Goal: Task Accomplishment & Management: Manage account settings

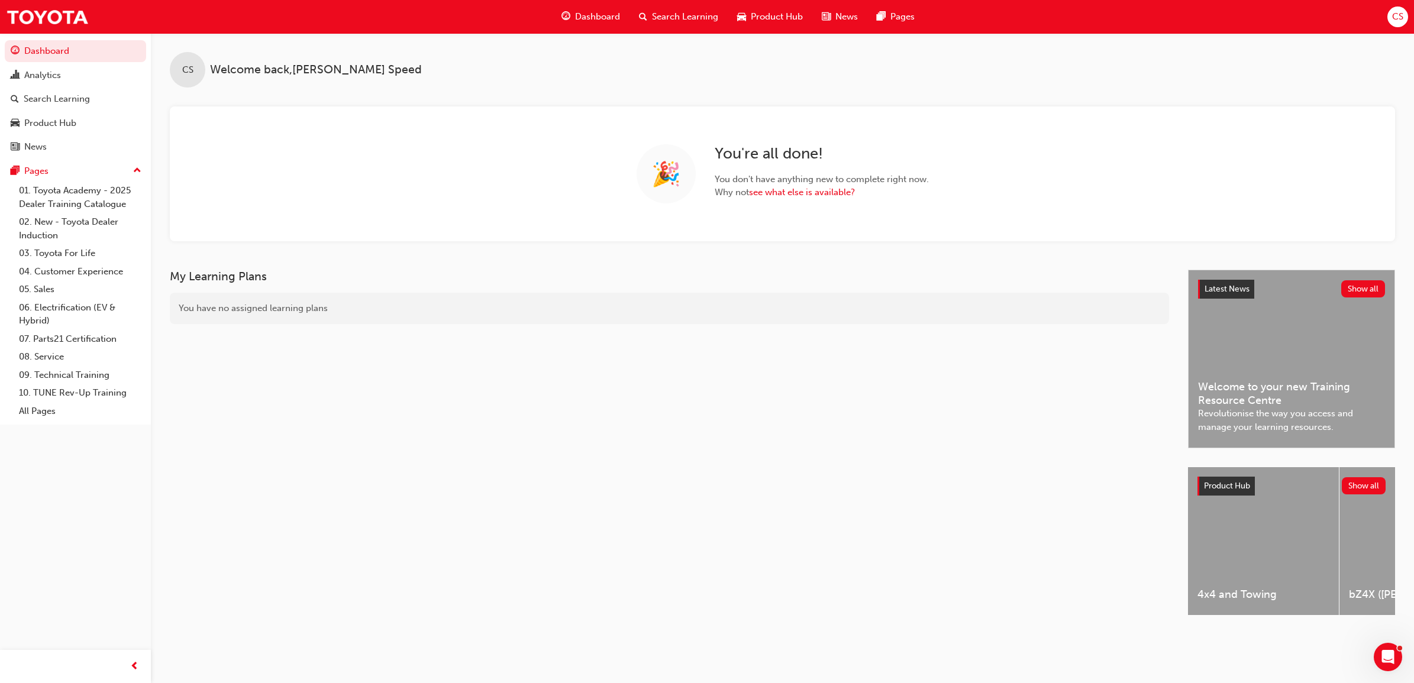
click at [684, 9] on div "Search Learning" at bounding box center [678, 17] width 98 height 24
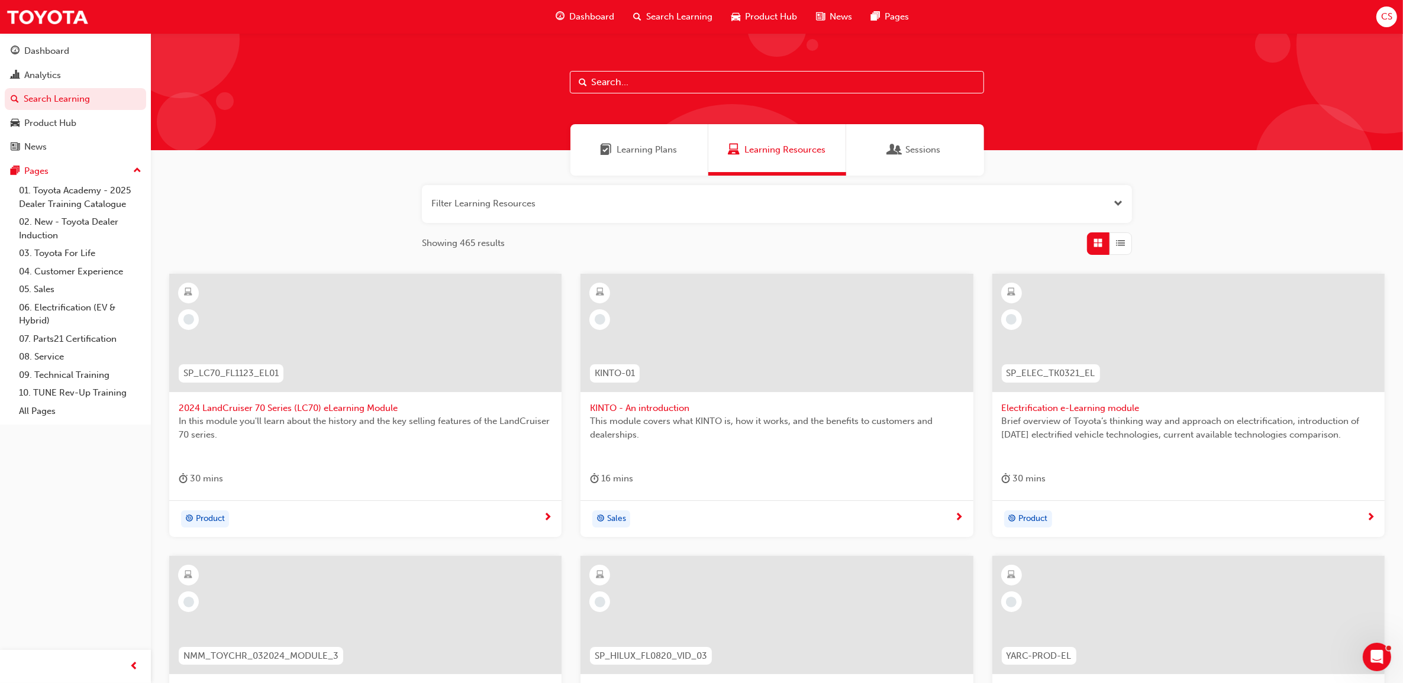
click at [693, 68] on div at bounding box center [777, 91] width 1252 height 117
click at [690, 78] on input "text" at bounding box center [777, 82] width 414 height 22
click at [695, 76] on input "text" at bounding box center [777, 82] width 414 height 22
click at [708, 19] on span "Search Learning" at bounding box center [679, 17] width 66 height 14
click at [673, 86] on input "text" at bounding box center [777, 82] width 414 height 22
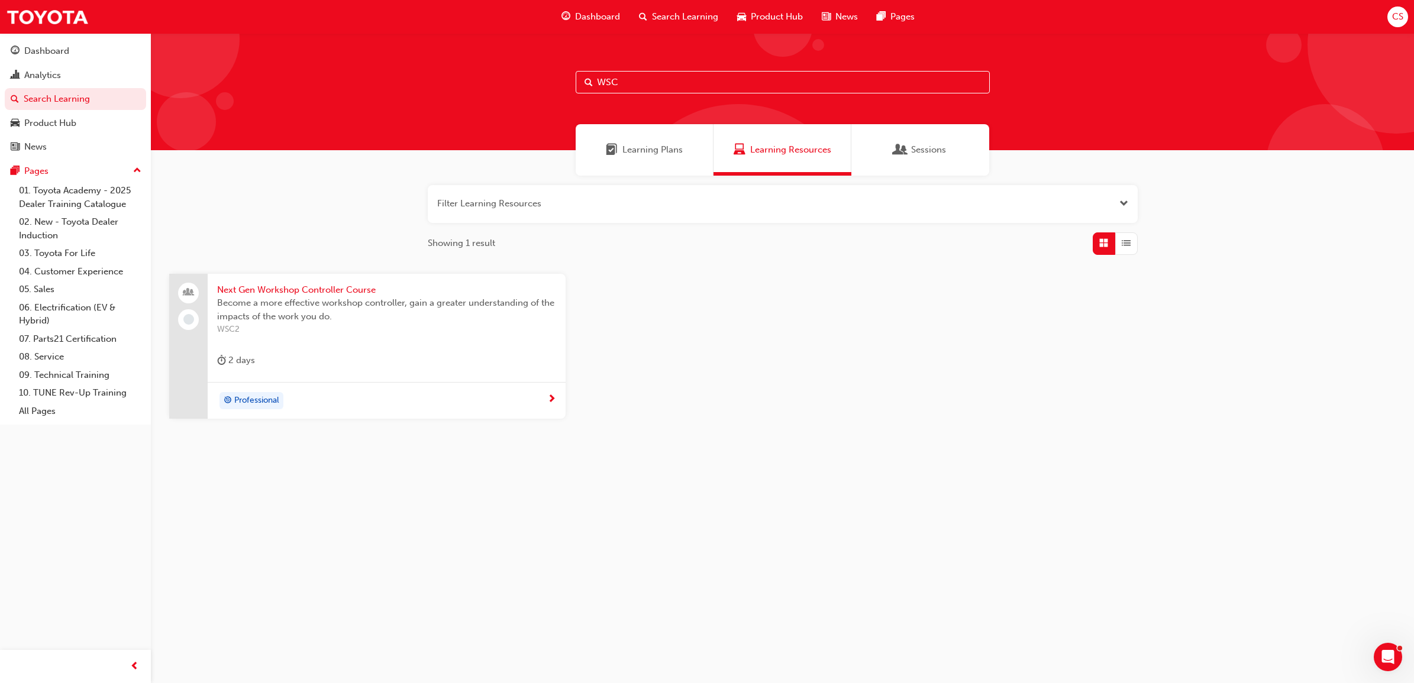
type input "WSC"
click at [364, 294] on span "Next Gen Workshop Controller Course" at bounding box center [386, 290] width 339 height 14
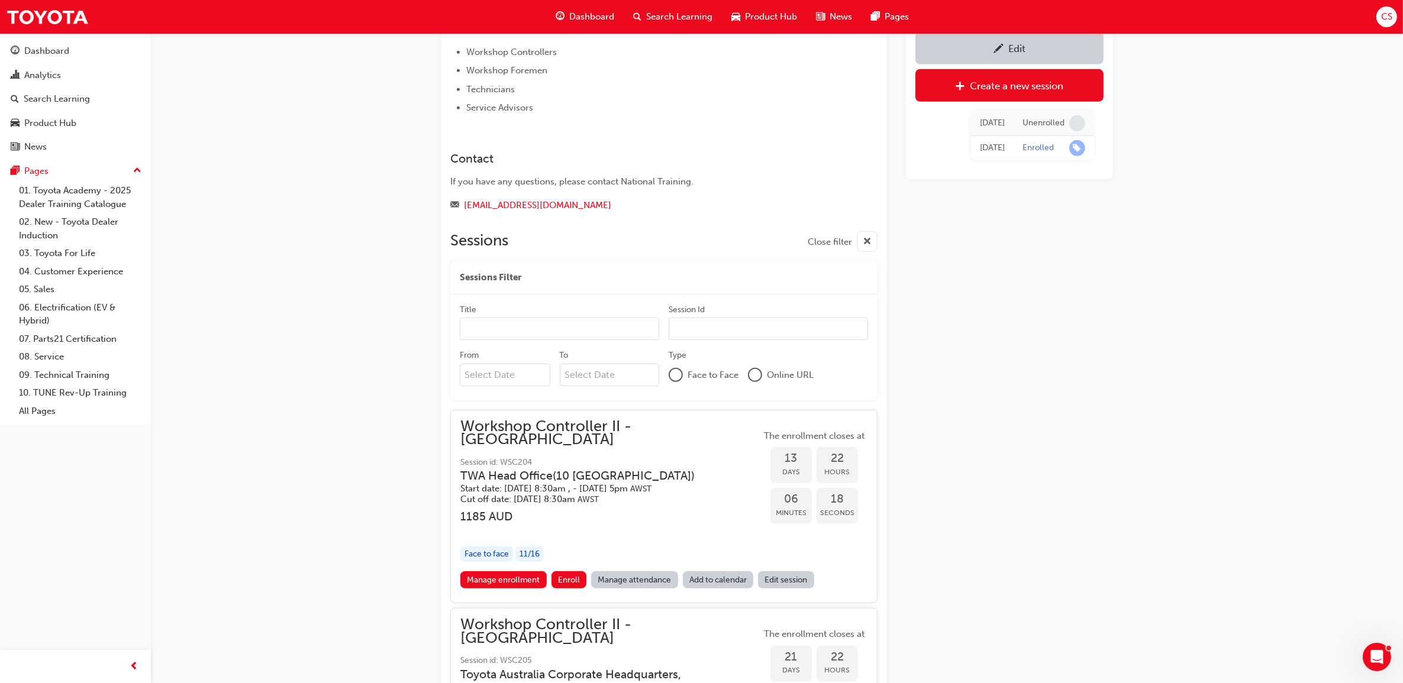
scroll to position [746, 0]
click at [735, 523] on div "button" at bounding box center [610, 530] width 301 height 14
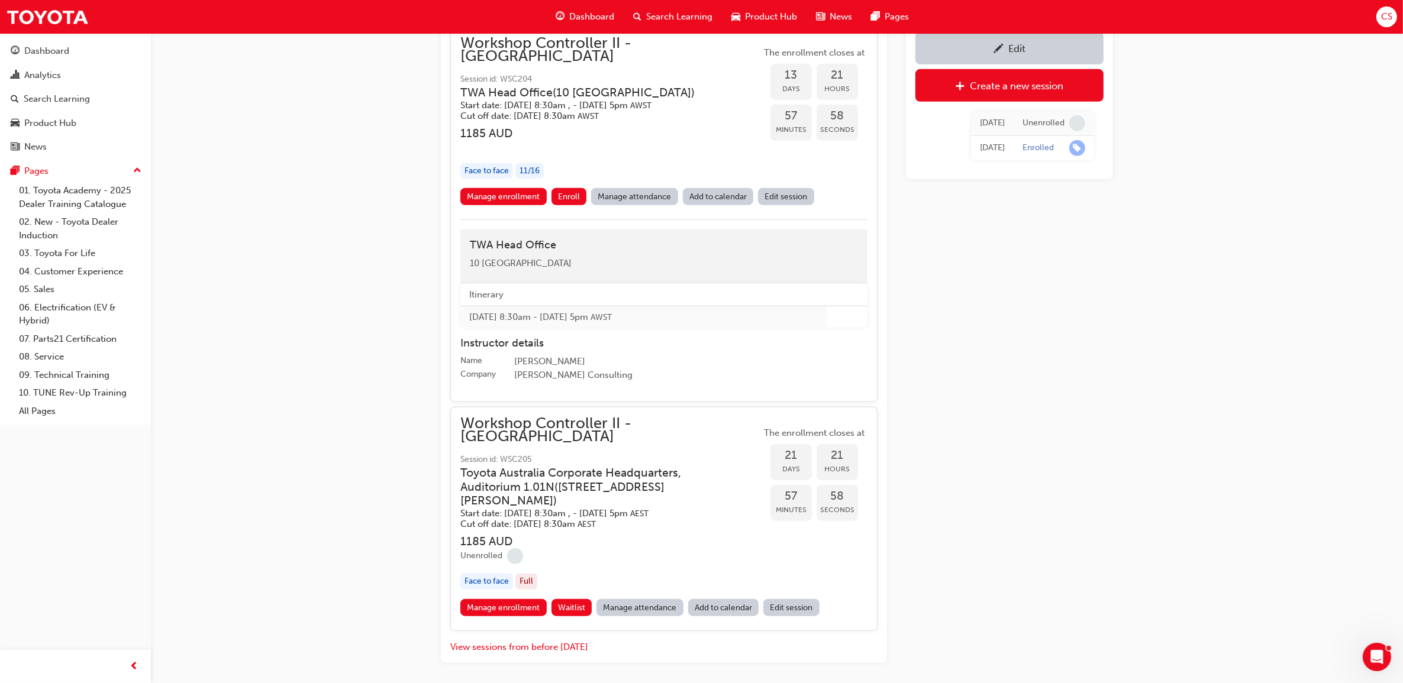
scroll to position [1151, 0]
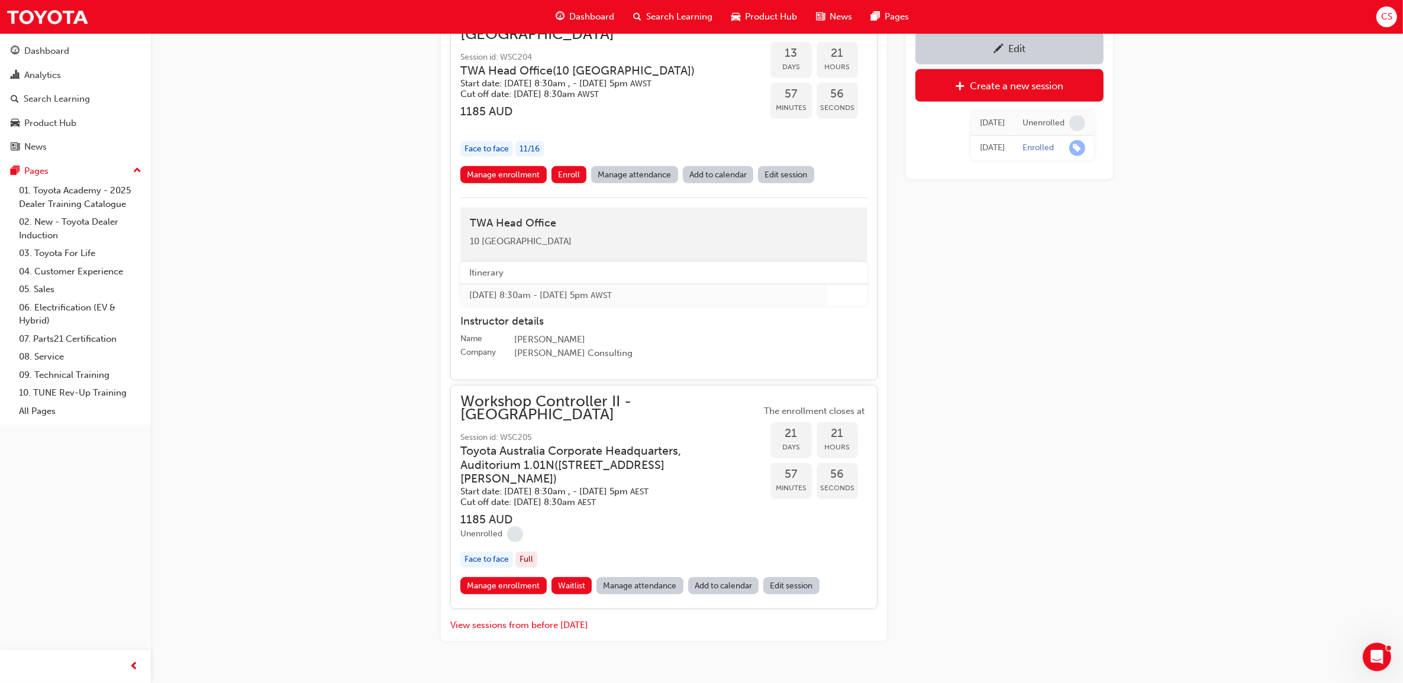
drag, startPoint x: 987, startPoint y: 526, endPoint x: 991, endPoint y: 519, distance: 8.5
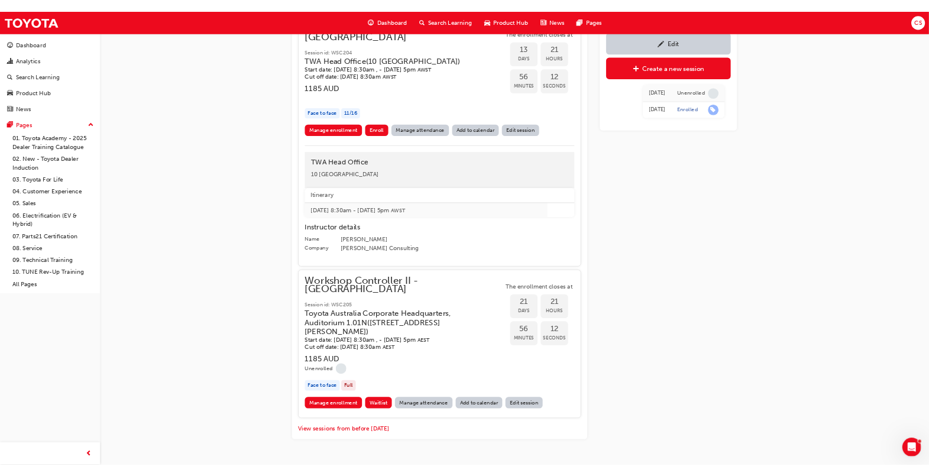
scroll to position [1204, 0]
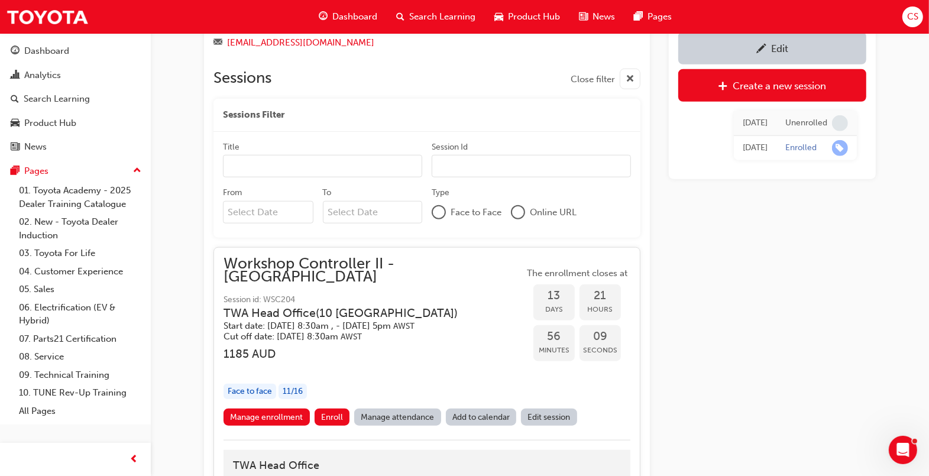
click at [459, 20] on span "Search Learning" at bounding box center [442, 17] width 66 height 14
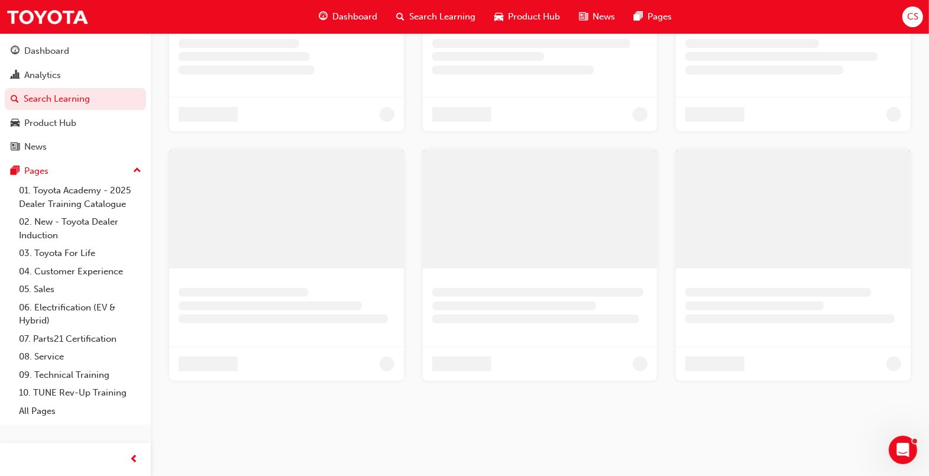
scroll to position [57, 0]
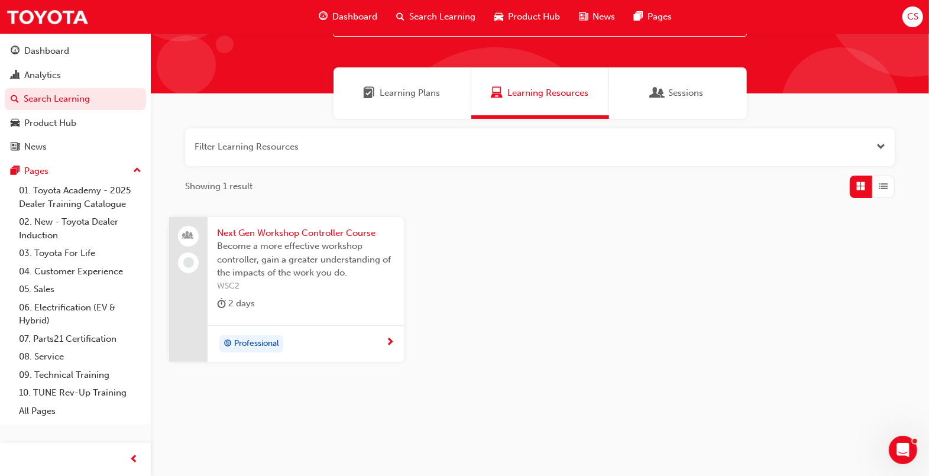
click at [519, 96] on span "Learning Resources" at bounding box center [548, 93] width 81 height 14
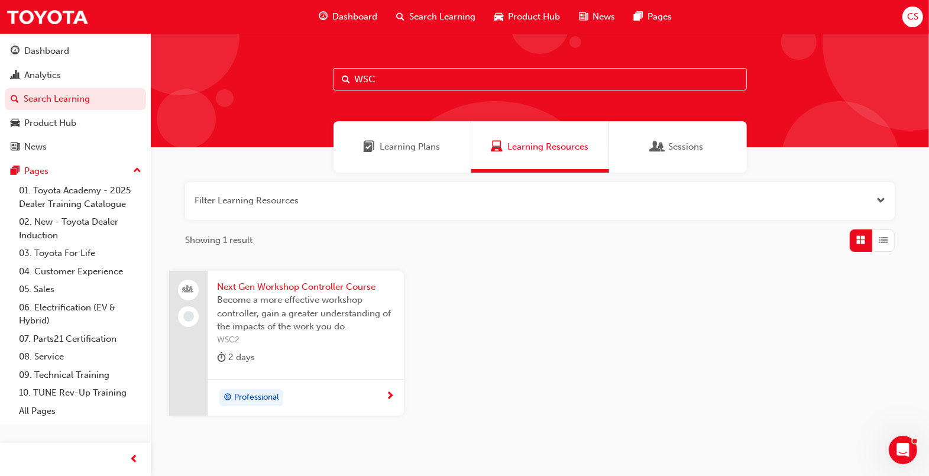
scroll to position [0, 0]
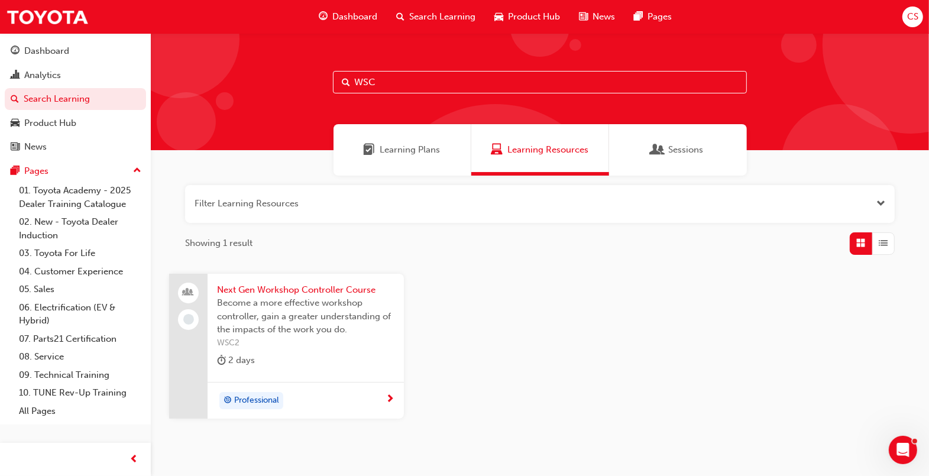
drag, startPoint x: 419, startPoint y: 84, endPoint x: 270, endPoint y: 81, distance: 149.7
click at [270, 81] on div "WSC" at bounding box center [540, 91] width 778 height 117
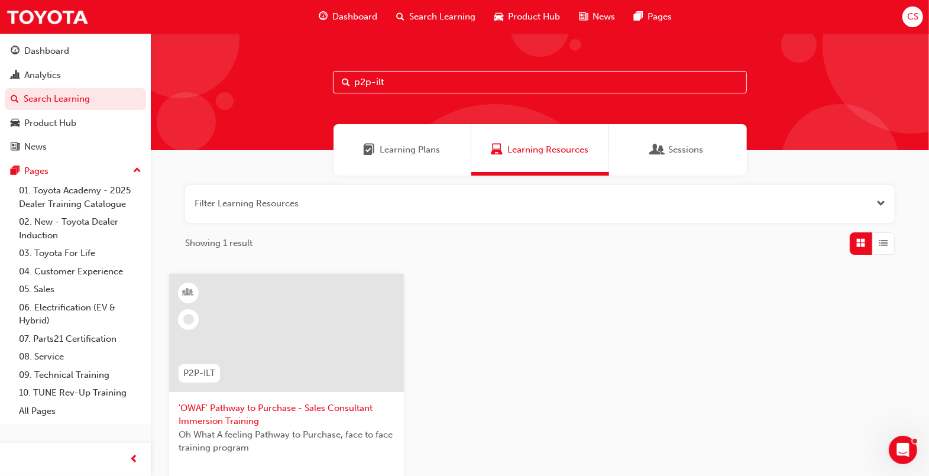
type input "p2p-ilt"
click at [268, 410] on span "'OWAF' Pathway to Purchase - Sales Consultant Immersion Training" at bounding box center [287, 415] width 216 height 27
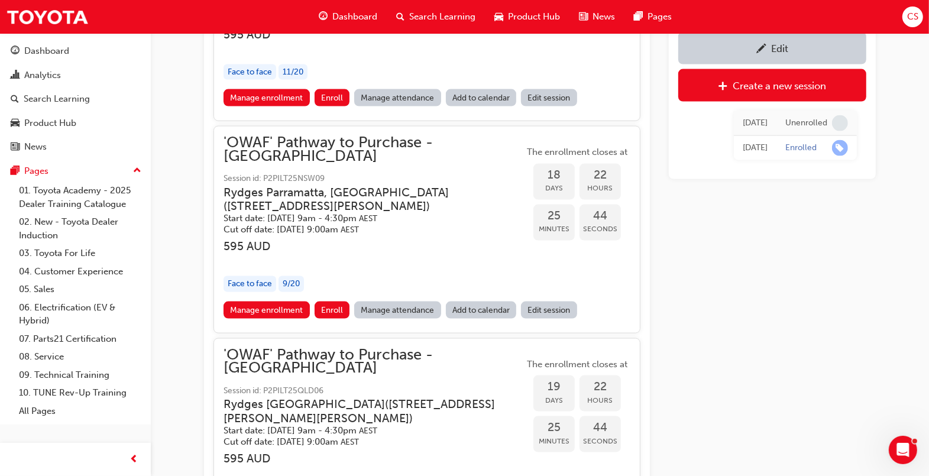
scroll to position [1411, 0]
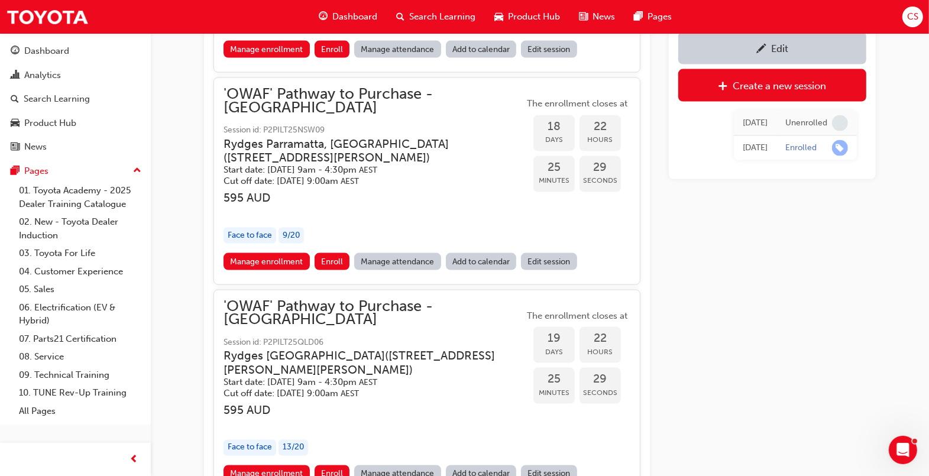
click at [395, 403] on h3 "595 AUD" at bounding box center [374, 410] width 301 height 14
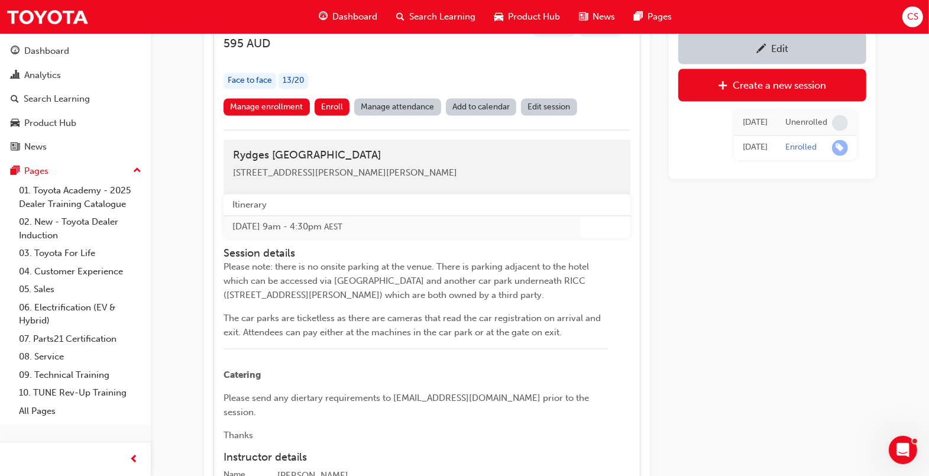
scroll to position [1781, 0]
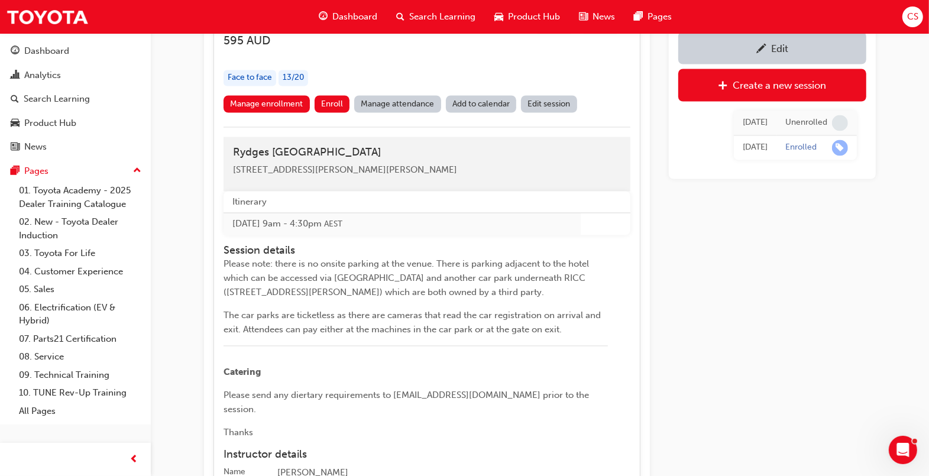
click at [790, 49] on div "Edit" at bounding box center [772, 48] width 170 height 15
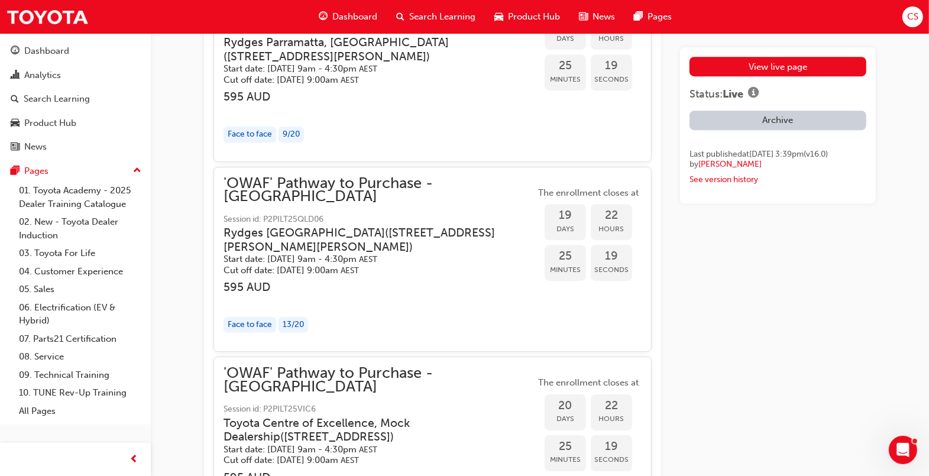
scroll to position [2884, 0]
click at [432, 279] on h3 "595 AUD" at bounding box center [380, 286] width 312 height 14
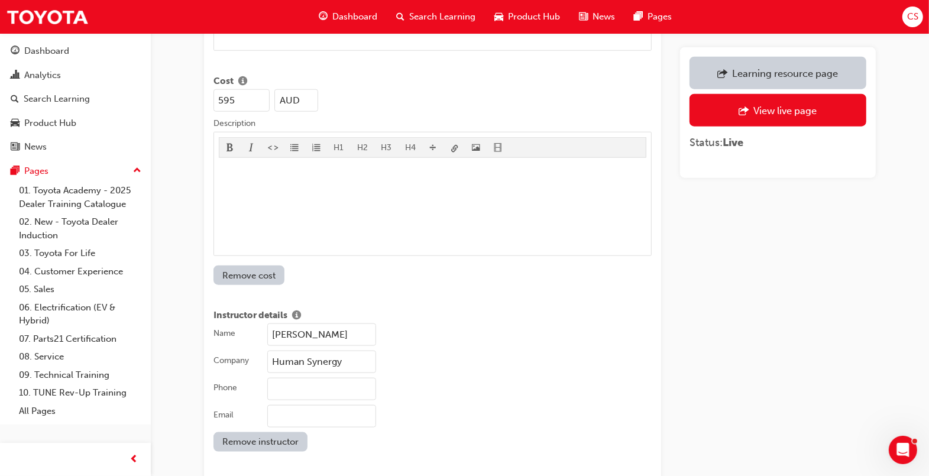
scroll to position [1035, 0]
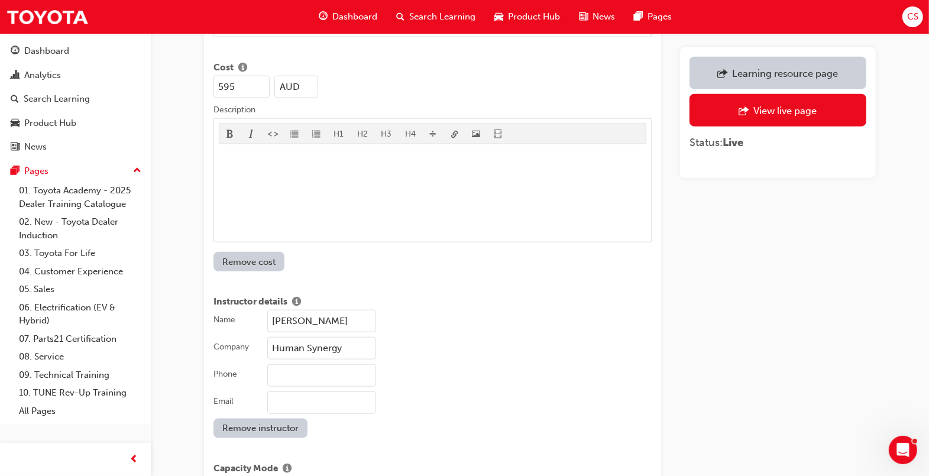
drag, startPoint x: 341, startPoint y: 305, endPoint x: 260, endPoint y: 299, distance: 81.9
click at [260, 310] on label "Name [PERSON_NAME]" at bounding box center [433, 321] width 438 height 22
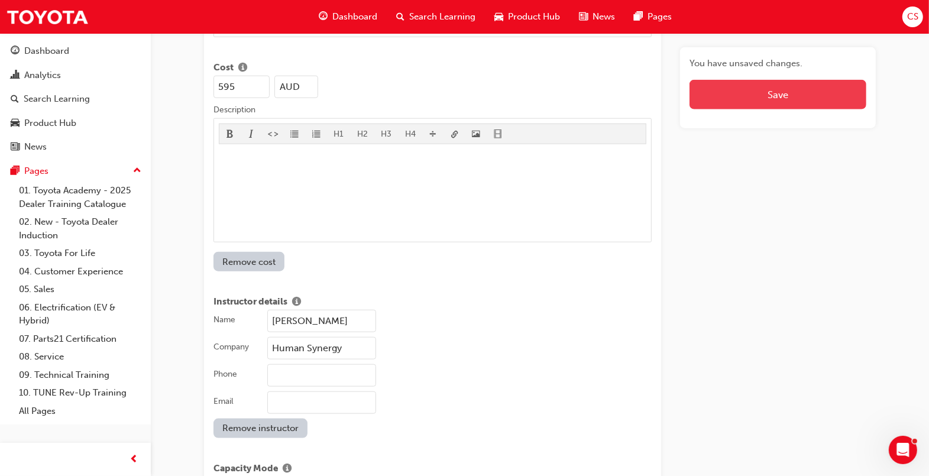
type input "[PERSON_NAME]"
click at [791, 97] on button "Save" at bounding box center [778, 95] width 177 height 30
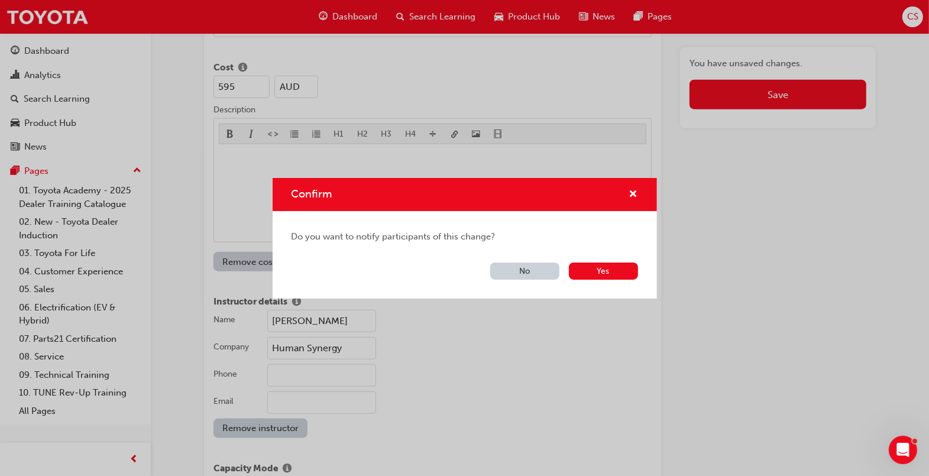
click at [534, 275] on button "No" at bounding box center [524, 271] width 69 height 17
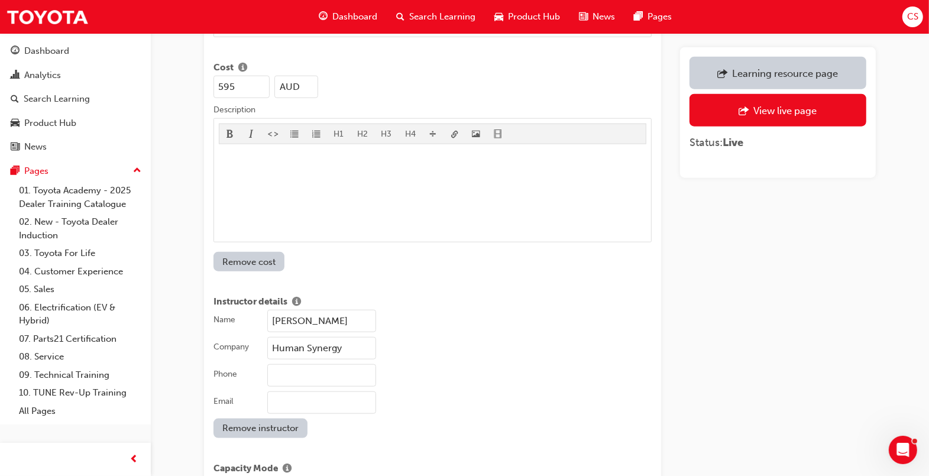
click at [458, 15] on span "Search Learning" at bounding box center [442, 17] width 66 height 14
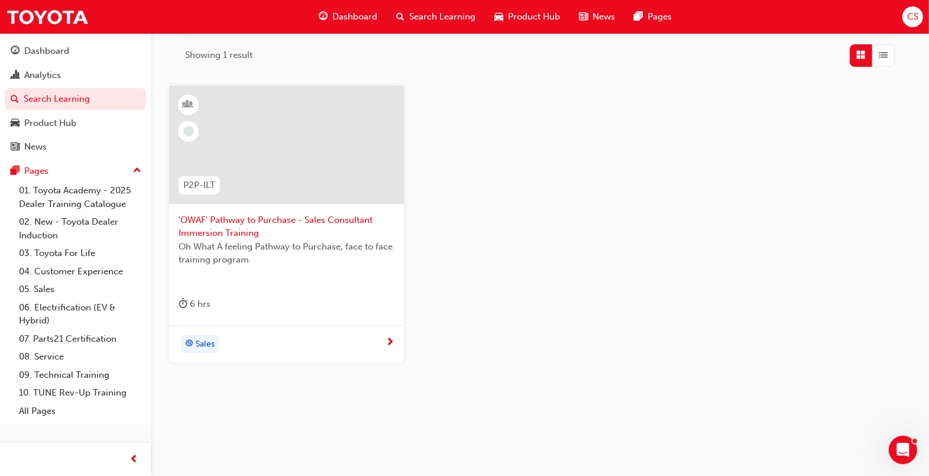
click at [289, 220] on span "'OWAF' Pathway to Purchase - Sales Consultant Immersion Training" at bounding box center [287, 227] width 216 height 27
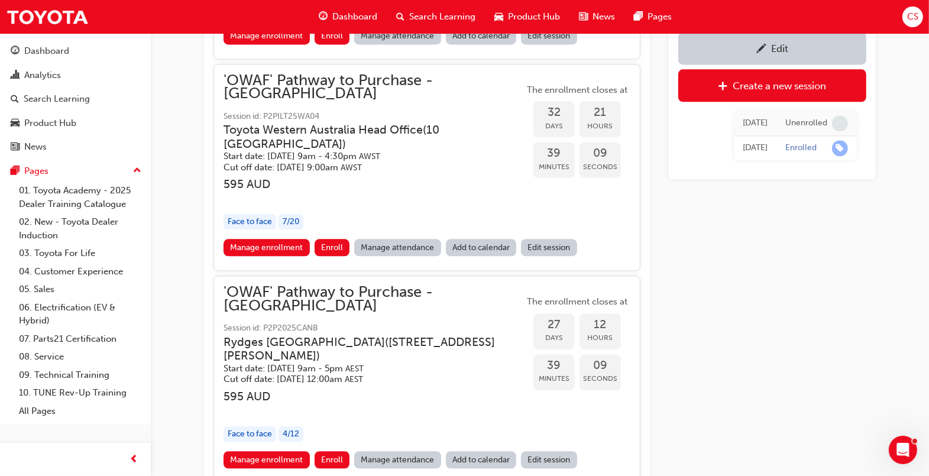
scroll to position [2263, 0]
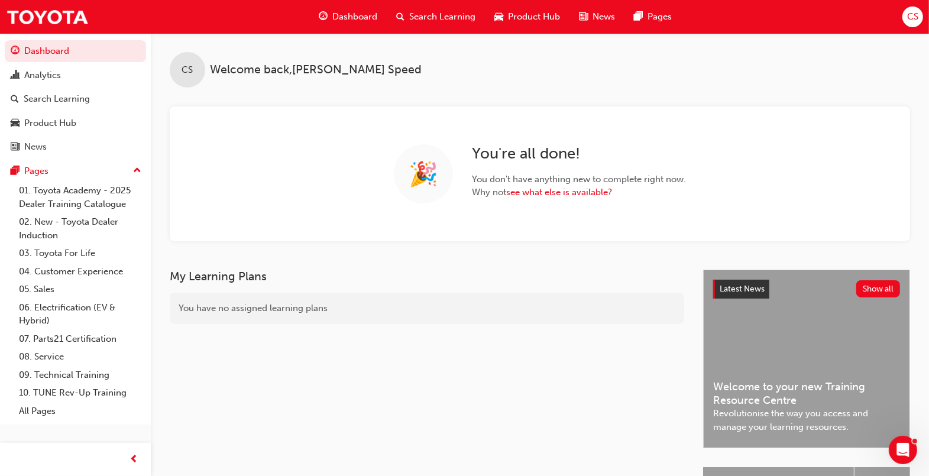
click at [434, 12] on span "Search Learning" at bounding box center [442, 17] width 66 height 14
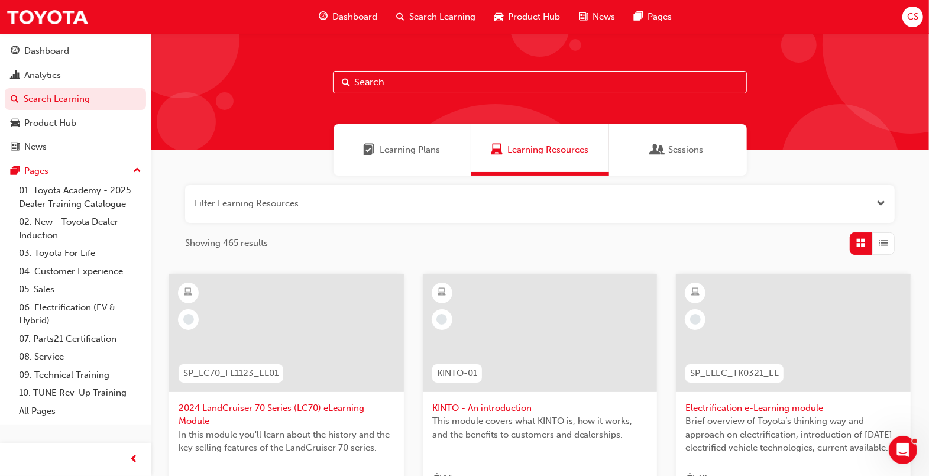
click at [417, 88] on input "text" at bounding box center [540, 82] width 414 height 22
type input "fss2"
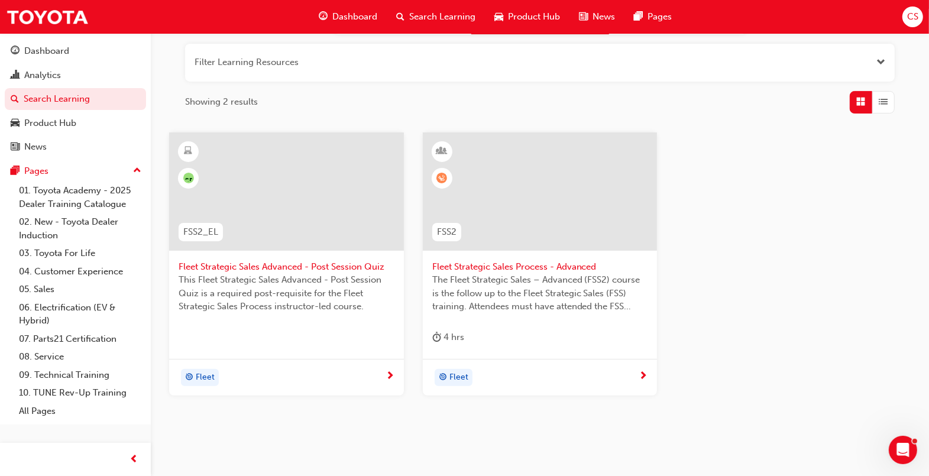
scroll to position [101, 0]
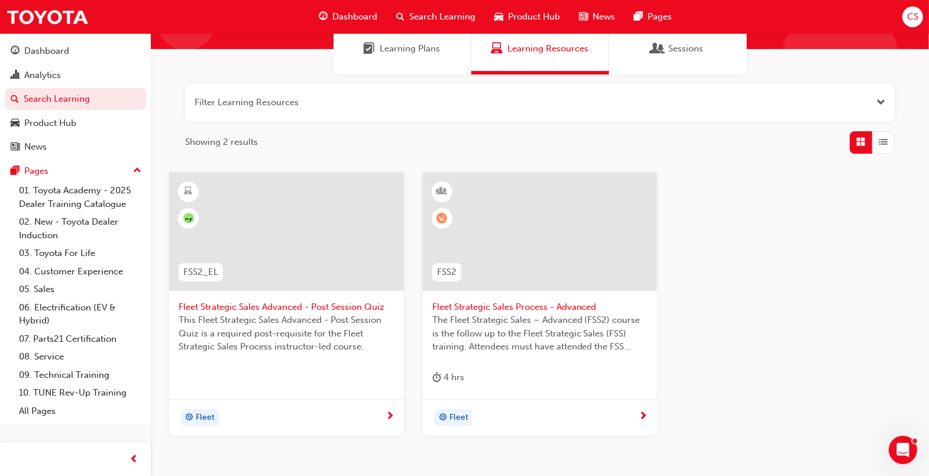
click at [558, 309] on span "Fleet Strategic Sales Process - Advanced" at bounding box center [540, 308] width 216 height 14
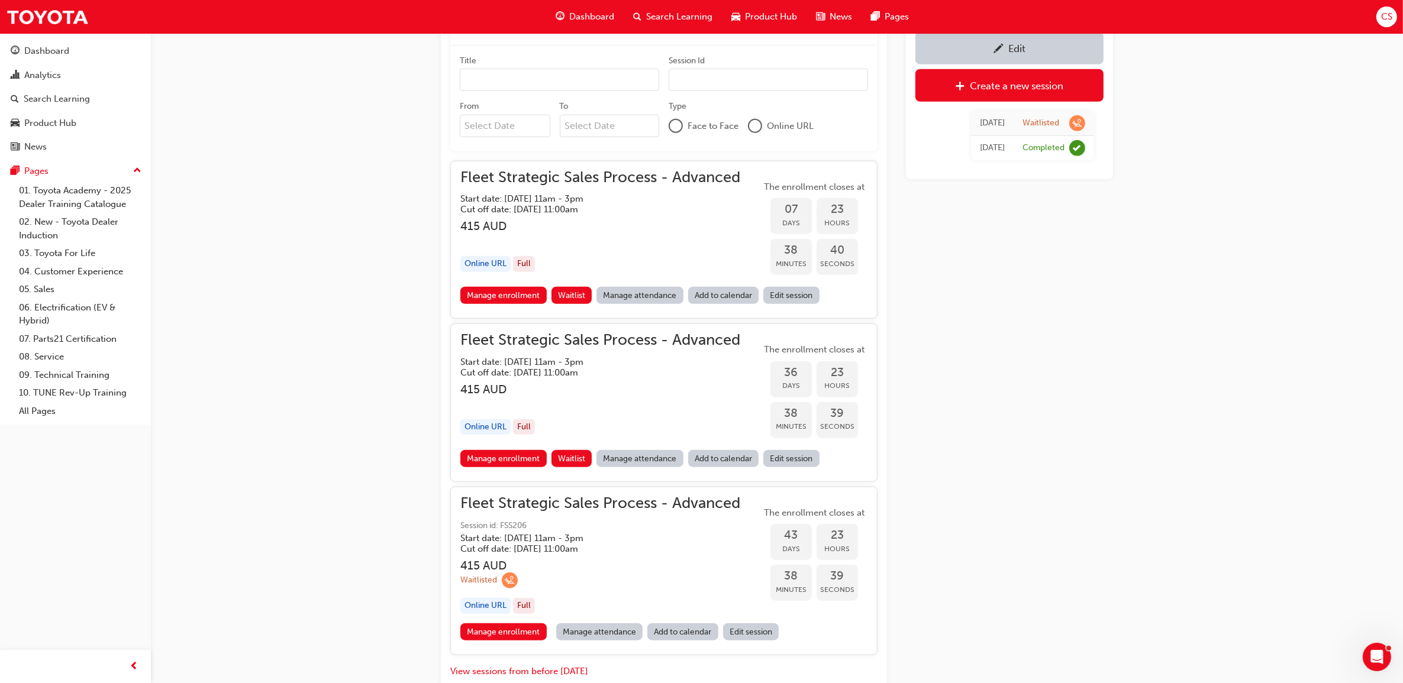
scroll to position [1214, 0]
click at [577, 301] on span "Waitlist" at bounding box center [571, 298] width 27 height 10
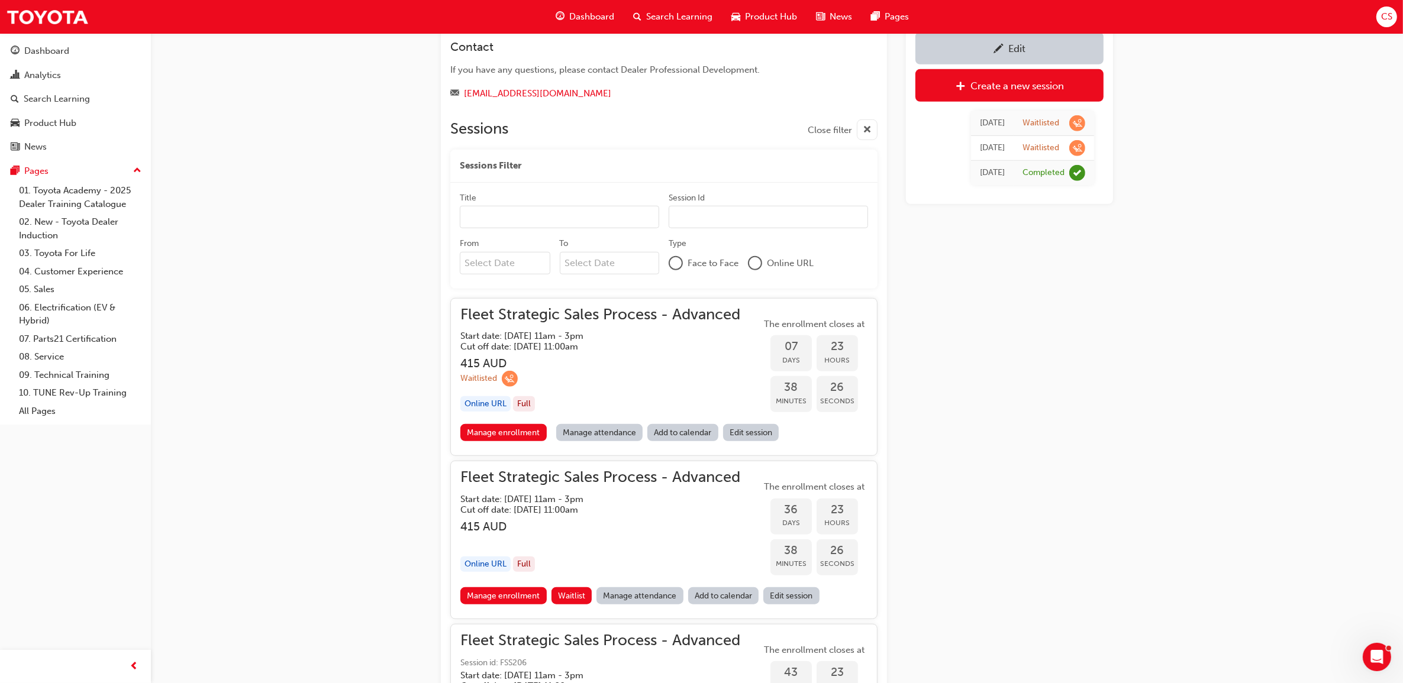
scroll to position [1116, 0]
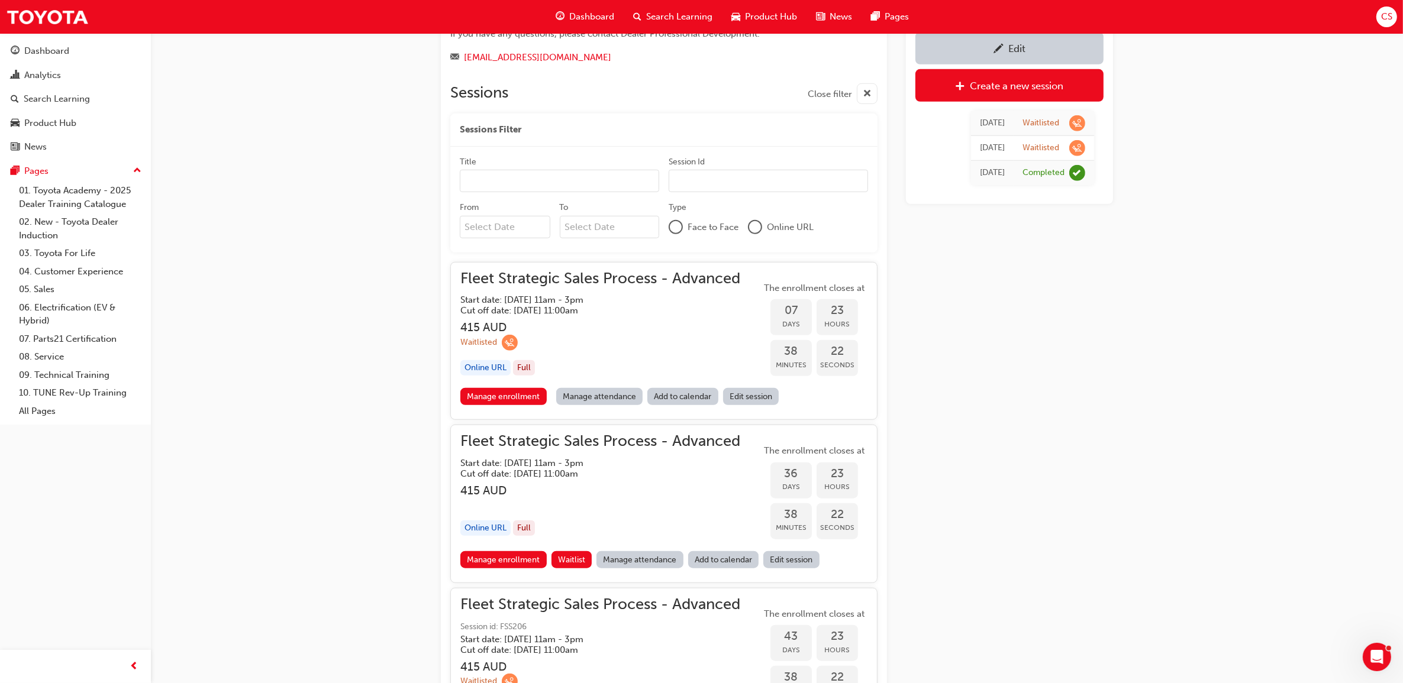
click at [593, 392] on link "Manage attendance" at bounding box center [599, 396] width 87 height 17
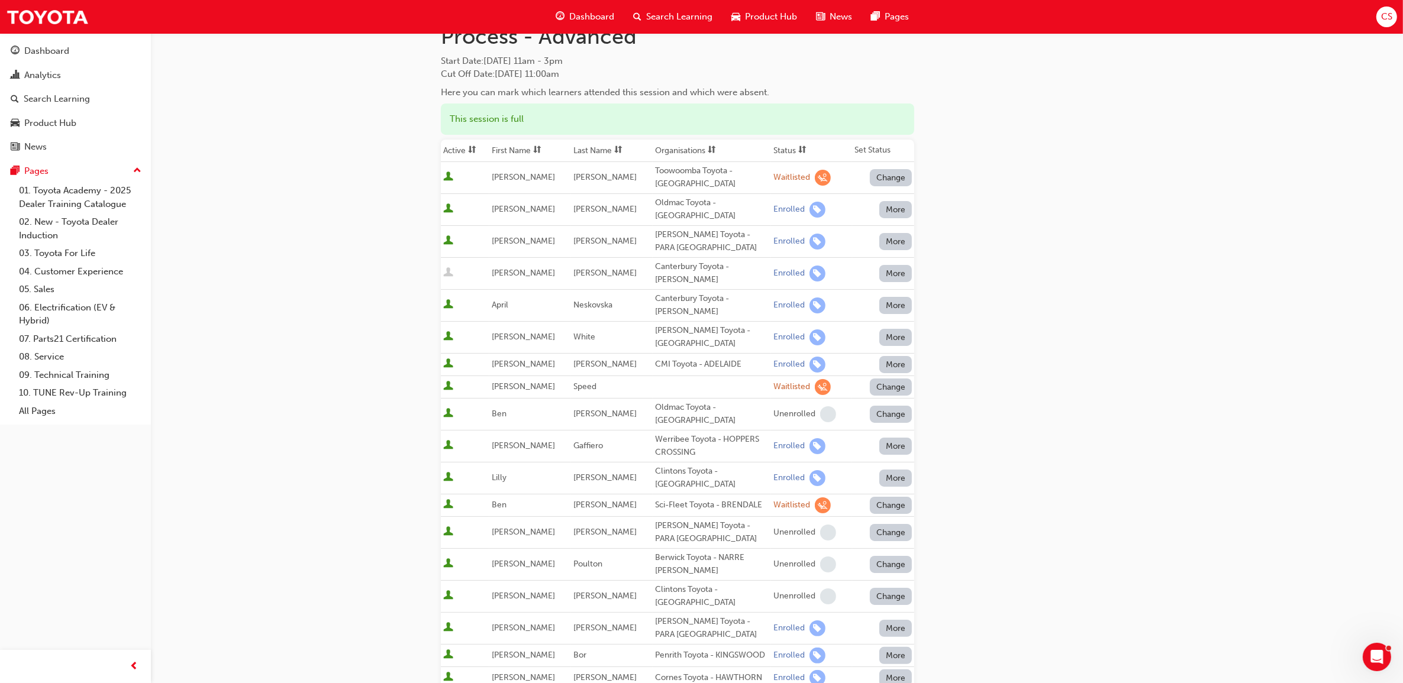
scroll to position [74, 0]
click at [883, 389] on button "Change" at bounding box center [891, 385] width 43 height 17
click at [878, 438] on div "Unenrolled" at bounding box center [883, 436] width 46 height 14
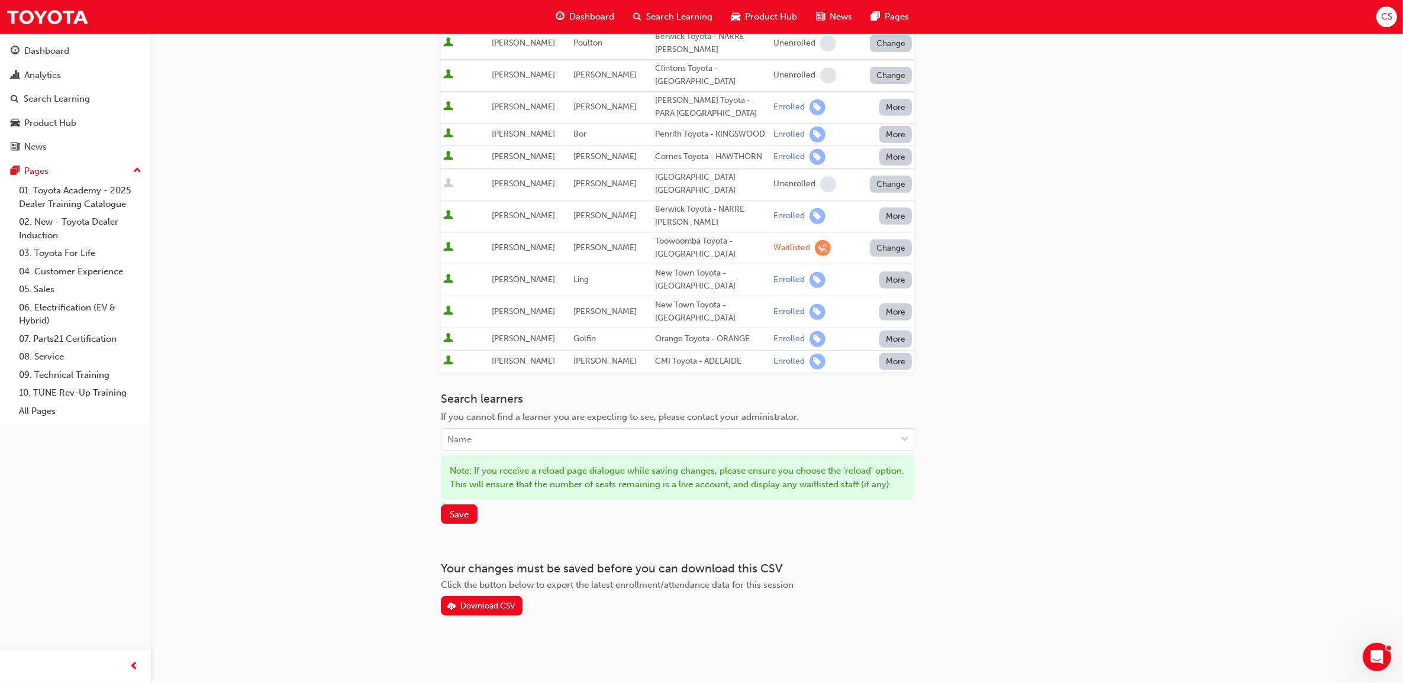
scroll to position [606, 0]
click at [457, 512] on span "Save" at bounding box center [459, 514] width 19 height 11
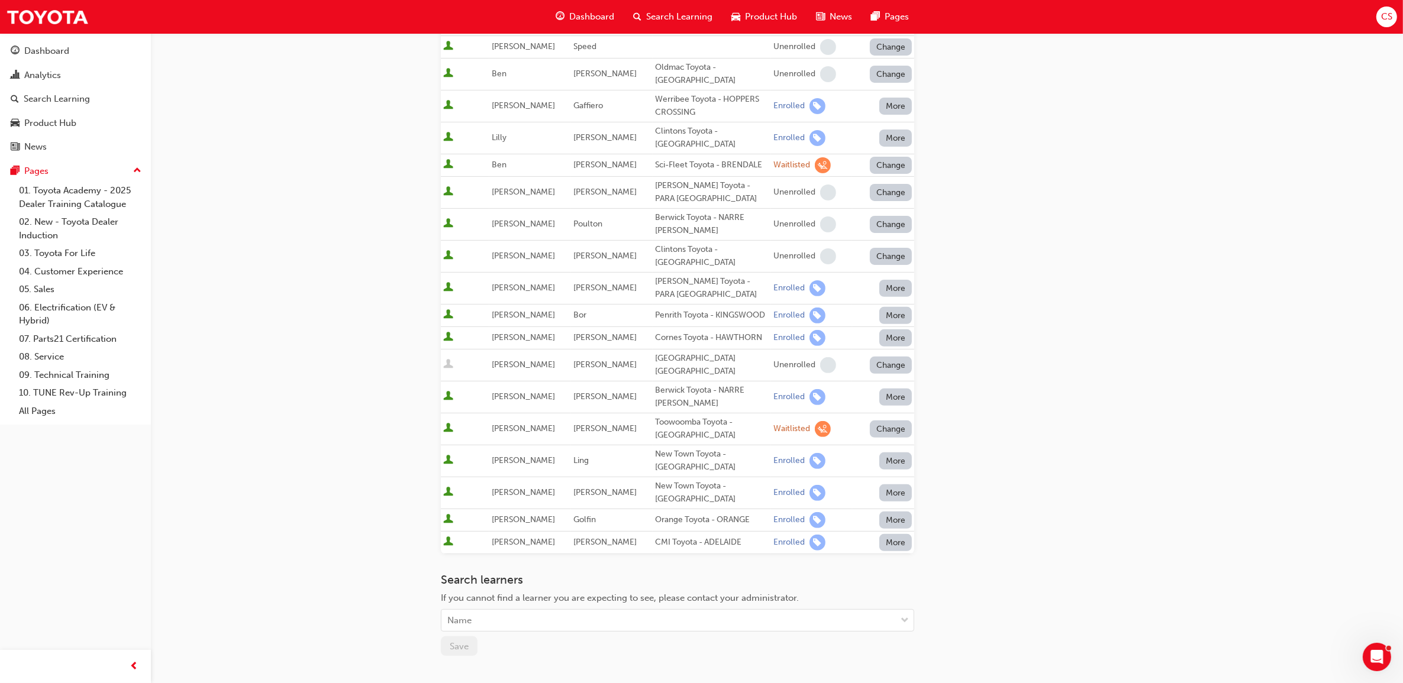
scroll to position [173, 0]
